Goal: Information Seeking & Learning: Learn about a topic

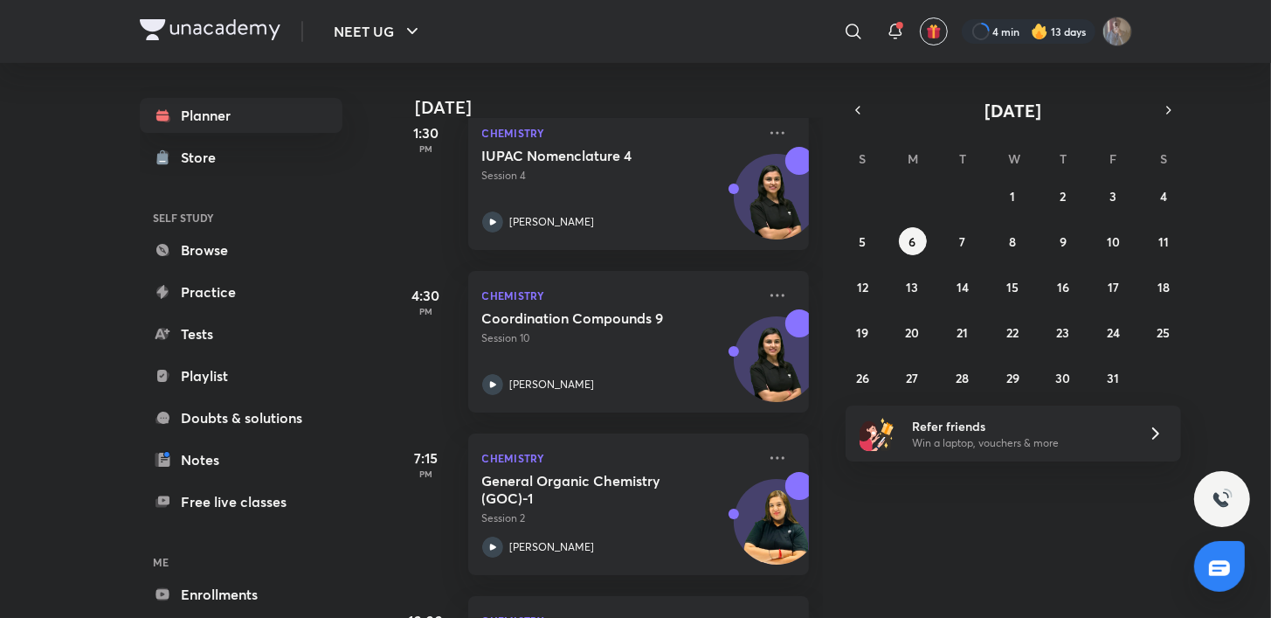
scroll to position [581, 0]
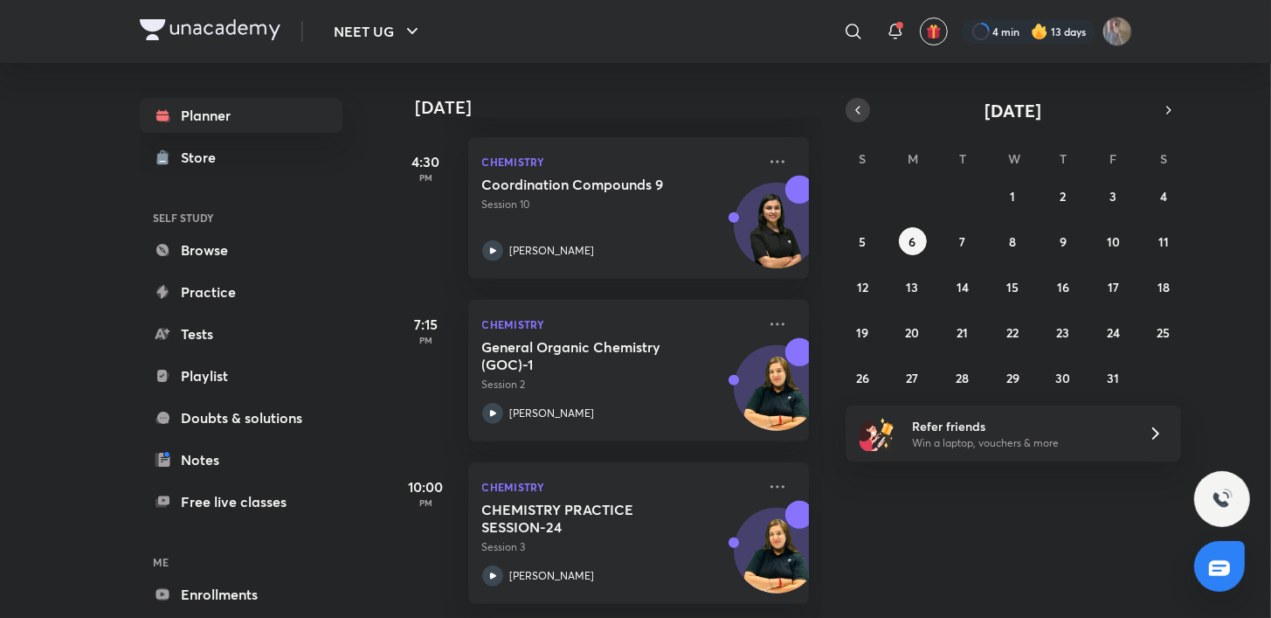
click at [860, 112] on icon "button" at bounding box center [858, 110] width 14 height 16
click at [961, 331] on abbr "23" at bounding box center [963, 332] width 13 height 17
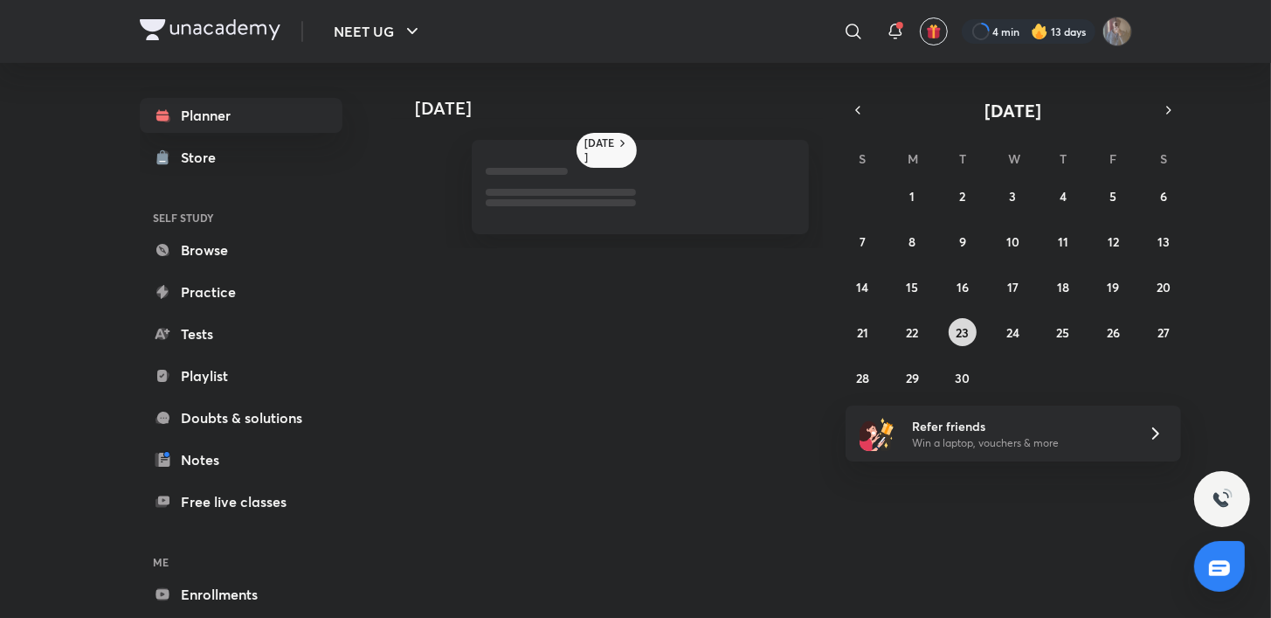
click at [961, 331] on abbr "23" at bounding box center [963, 332] width 13 height 17
drag, startPoint x: 625, startPoint y: 162, endPoint x: 607, endPoint y: 136, distance: 31.5
click at [607, 136] on div "Today Today September 2025 S M T W T F S 31 1 2 3 4 5 6 7 8 9 10 11 12 13 14 15…" at bounding box center [761, 155] width 741 height 185
click at [607, 136] on h6 "Today" at bounding box center [600, 150] width 31 height 28
click at [667, 396] on div "Today Today October 2025 S M T W T F S 28 29 30 1 2 3 4 5 6 7 8 9 10 11 12 13 1…" at bounding box center [761, 333] width 741 height 541
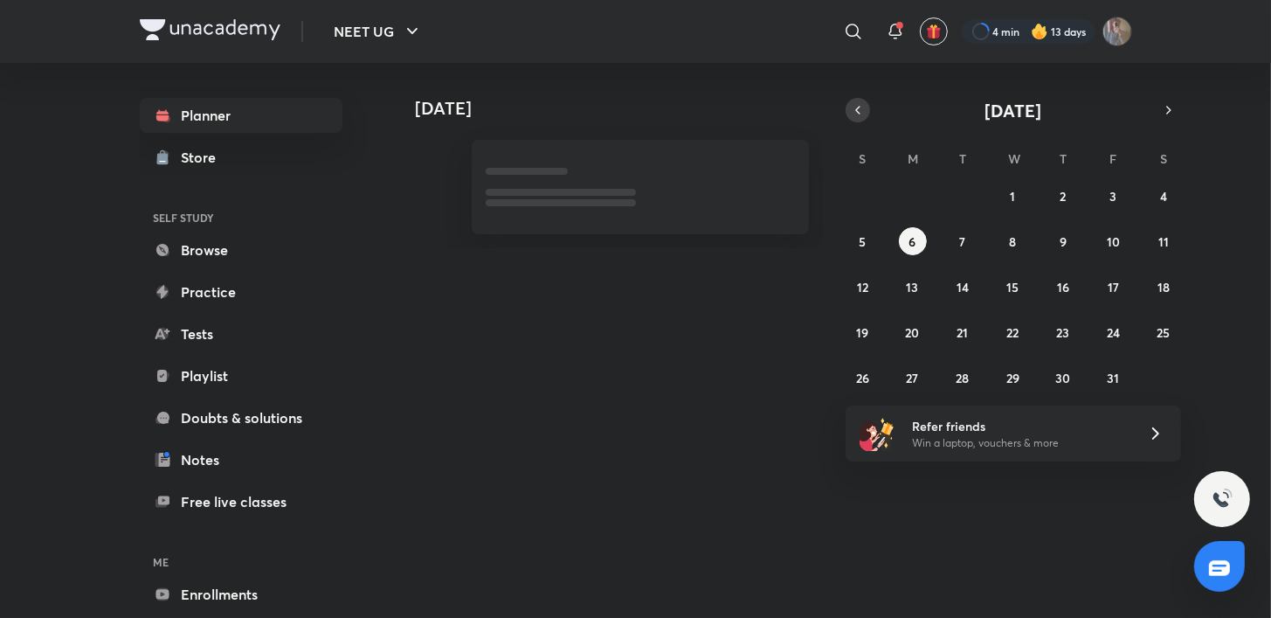
click at [846, 107] on button "button" at bounding box center [858, 110] width 24 height 24
click at [962, 329] on abbr "23" at bounding box center [963, 332] width 13 height 17
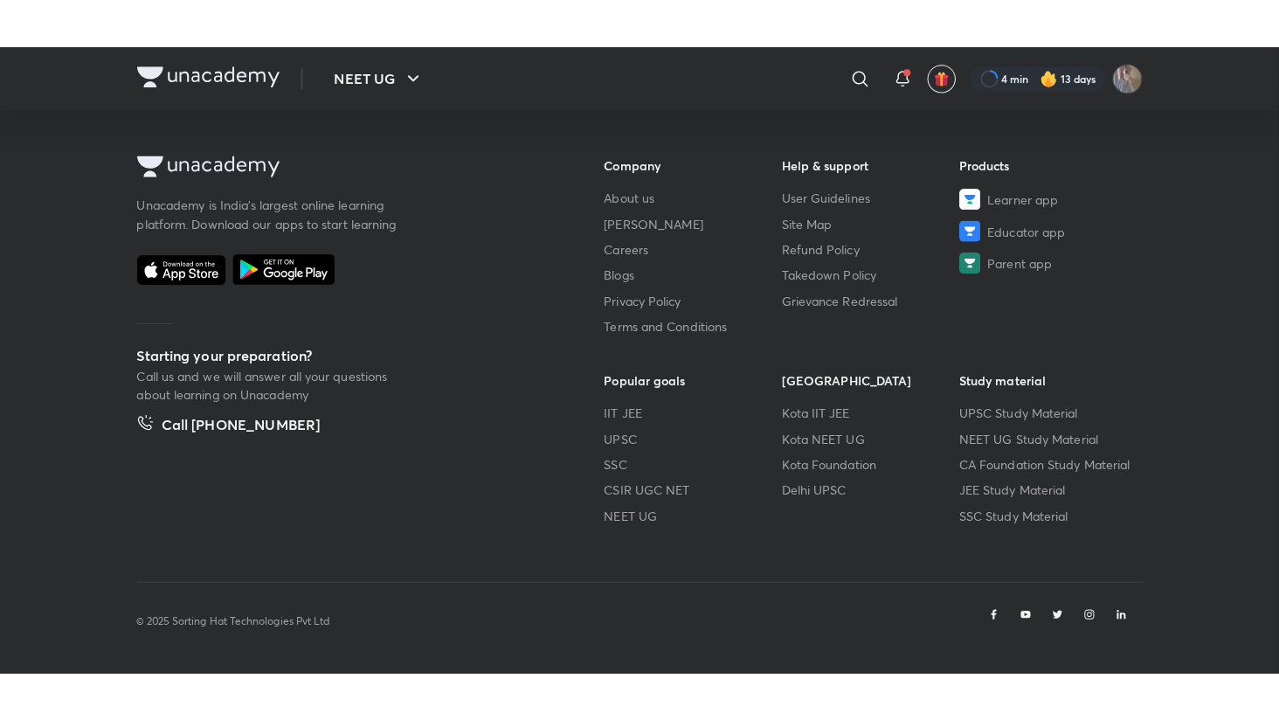
scroll to position [972, 0]
